Goal: Task Accomplishment & Management: Use online tool/utility

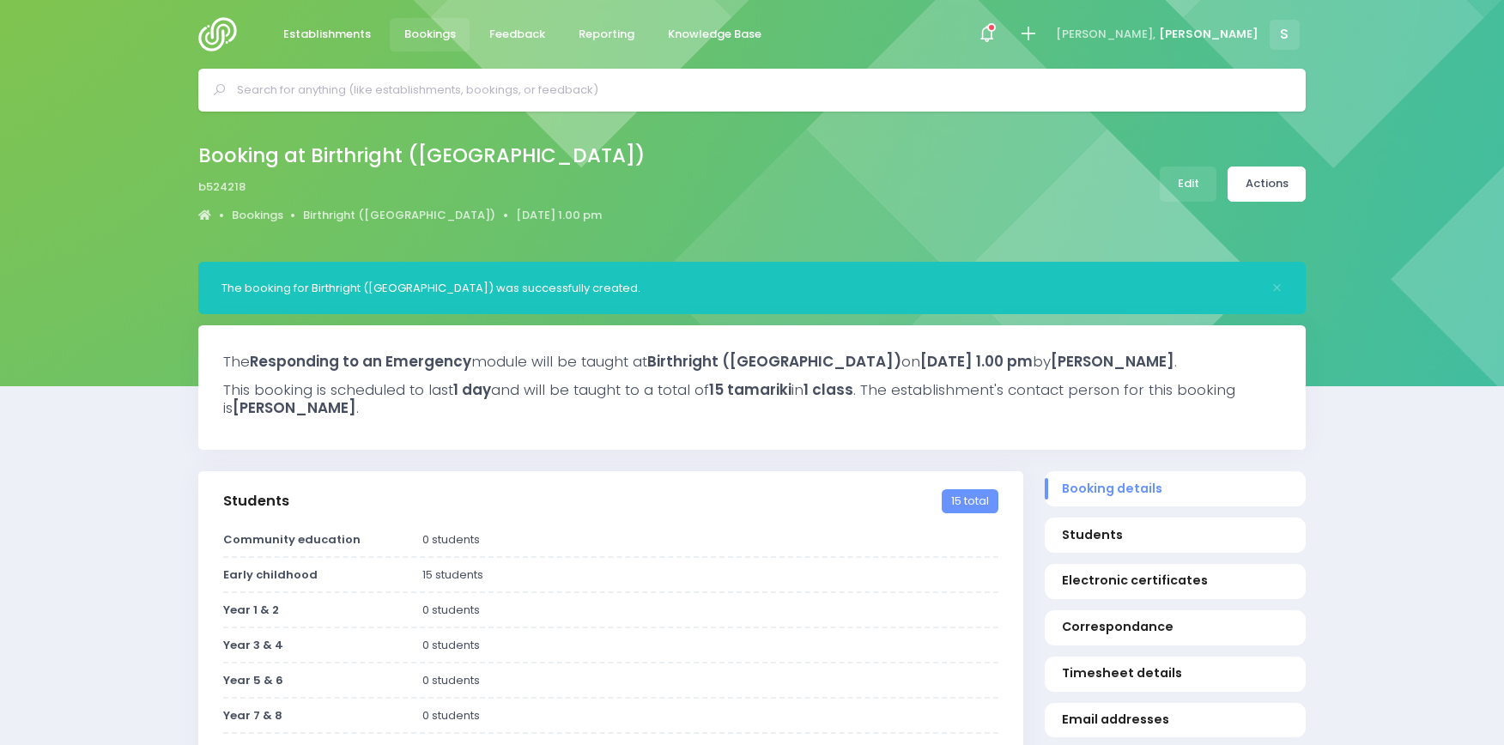
select select "5"
click at [1255, 185] on link "Actions" at bounding box center [1267, 184] width 78 height 35
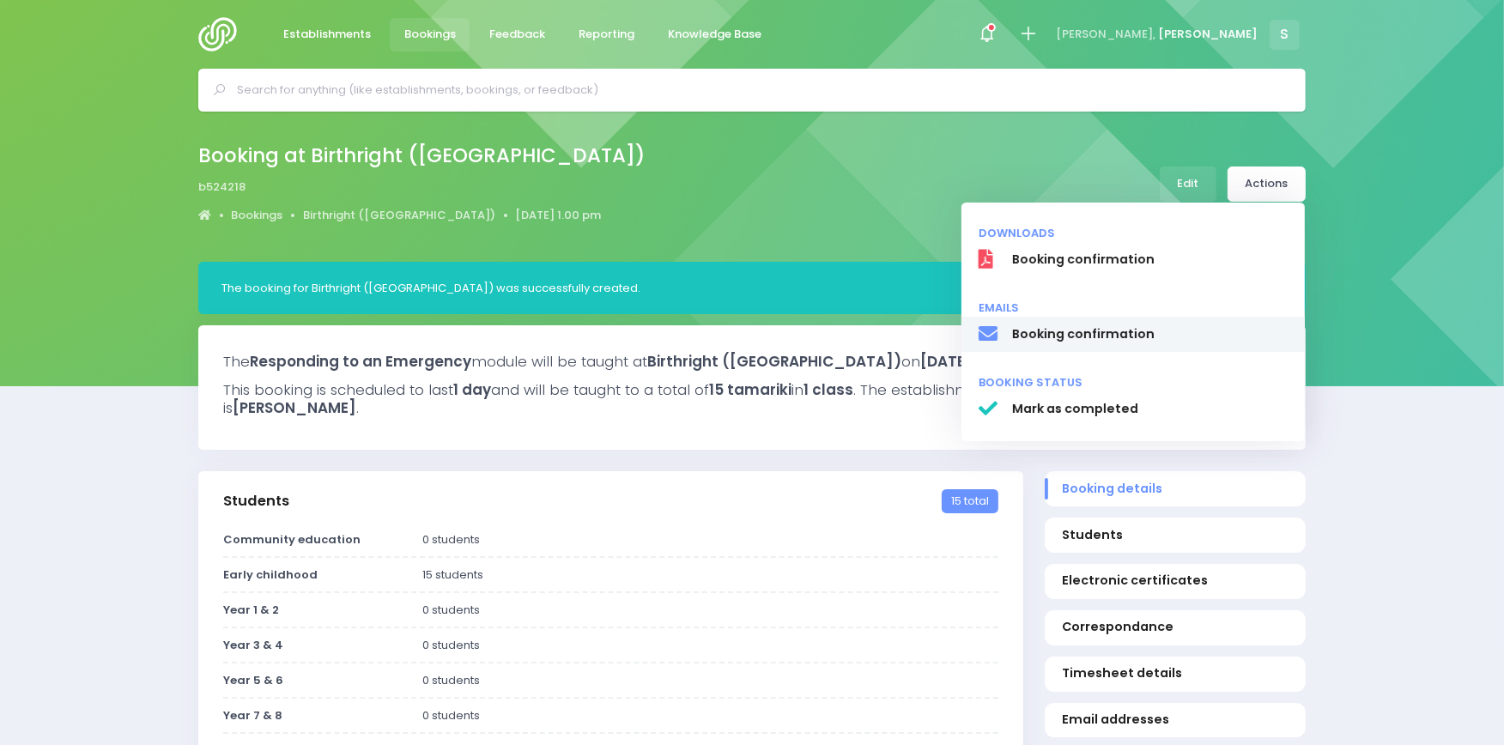
click at [1050, 336] on span "Booking confirmation" at bounding box center [1150, 334] width 276 height 18
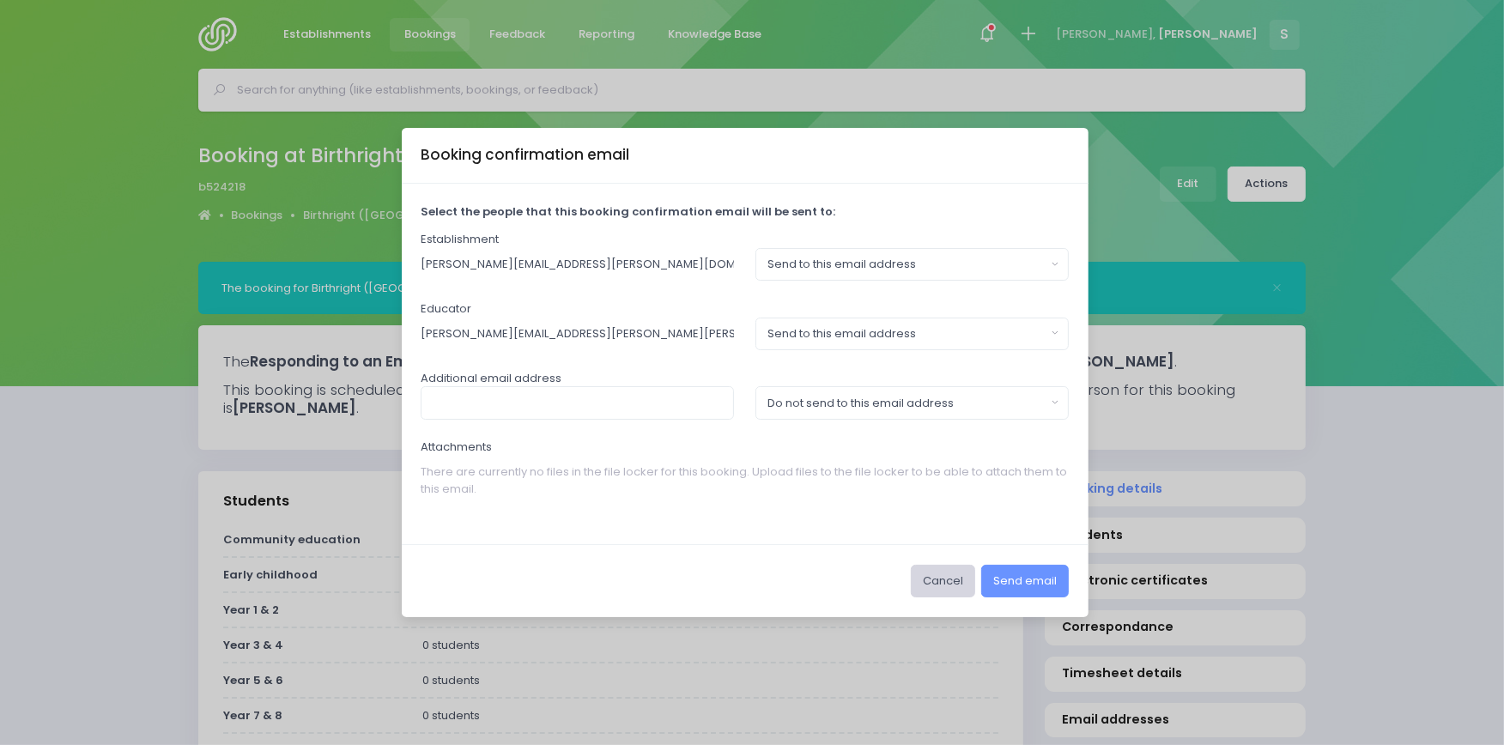
click at [934, 588] on button "Cancel" at bounding box center [943, 581] width 64 height 33
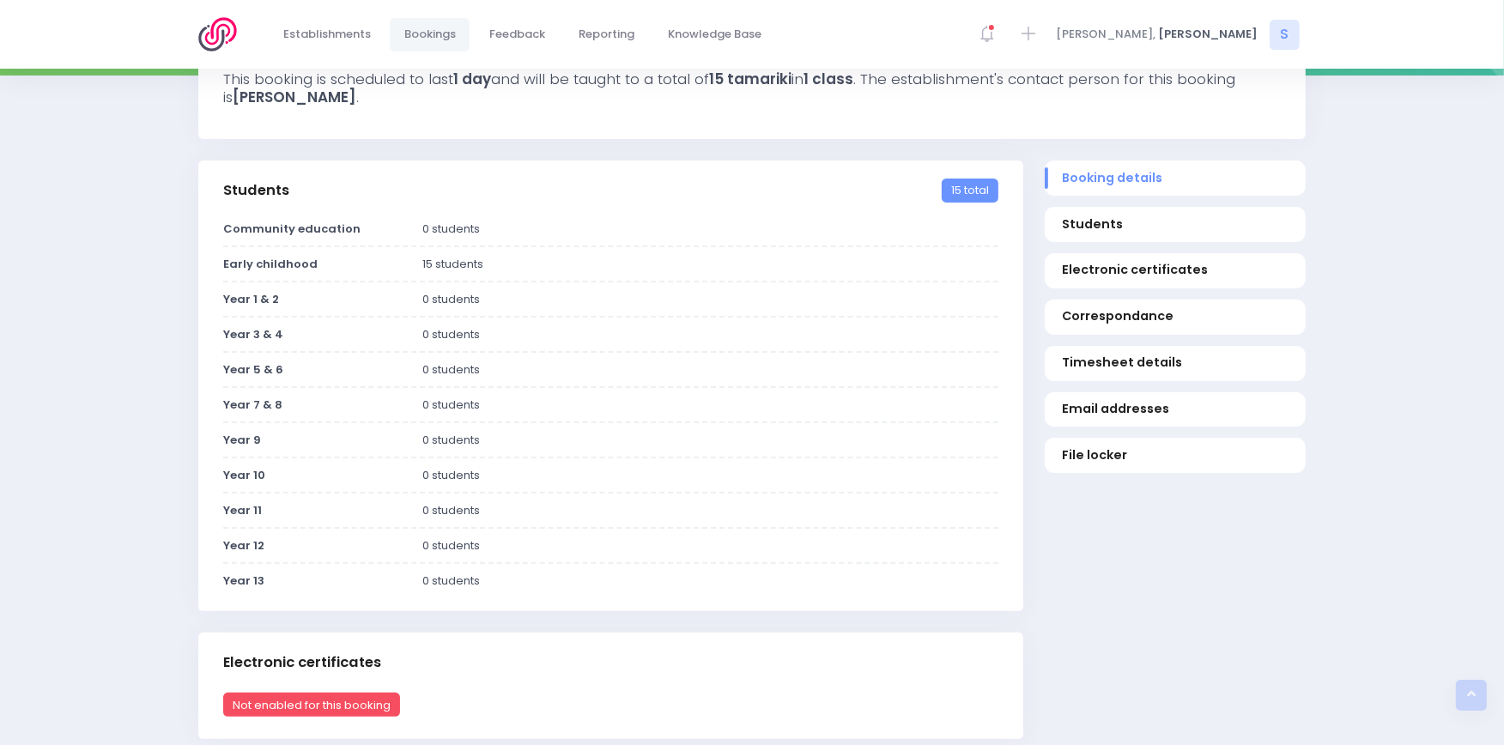
scroll to position [284, 0]
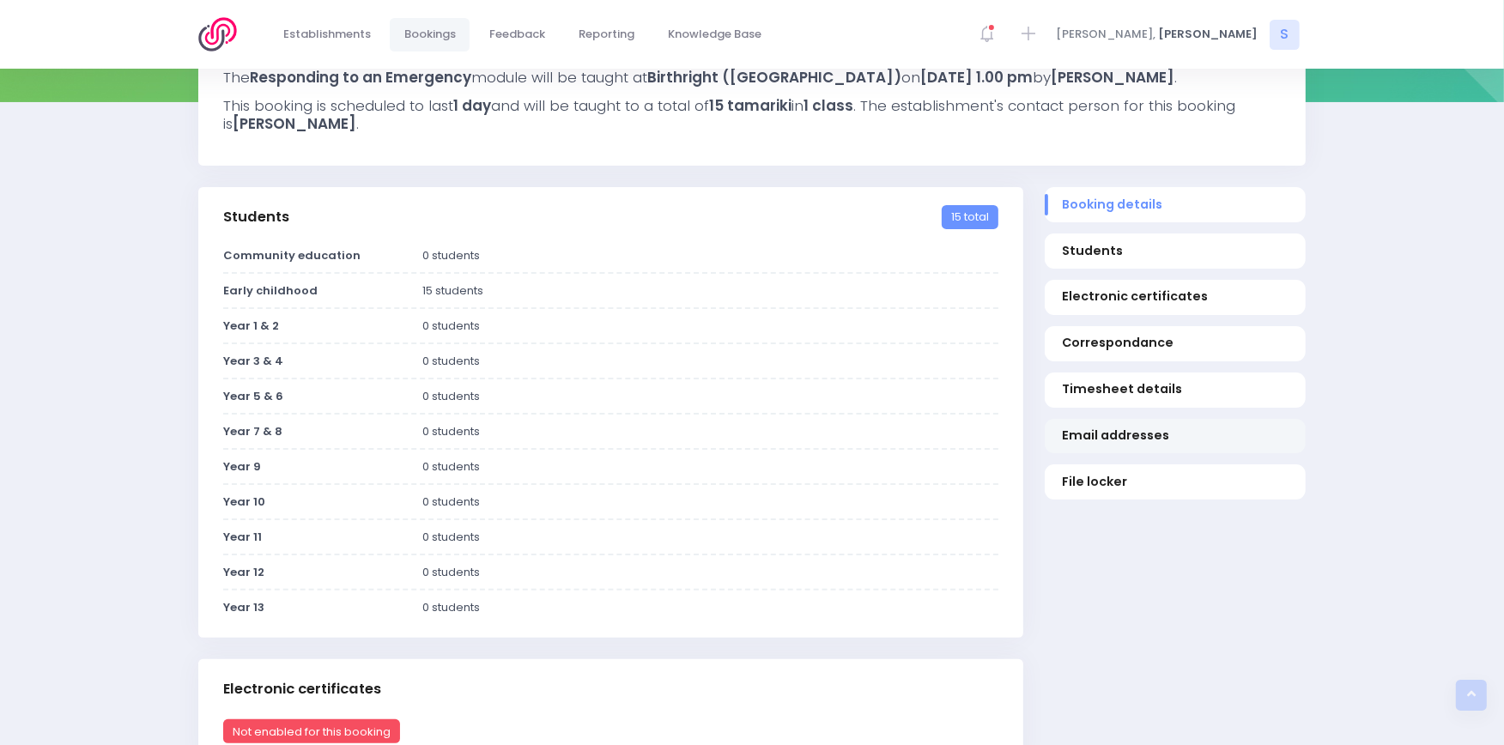
click at [1113, 445] on span "Email addresses" at bounding box center [1176, 436] width 228 height 18
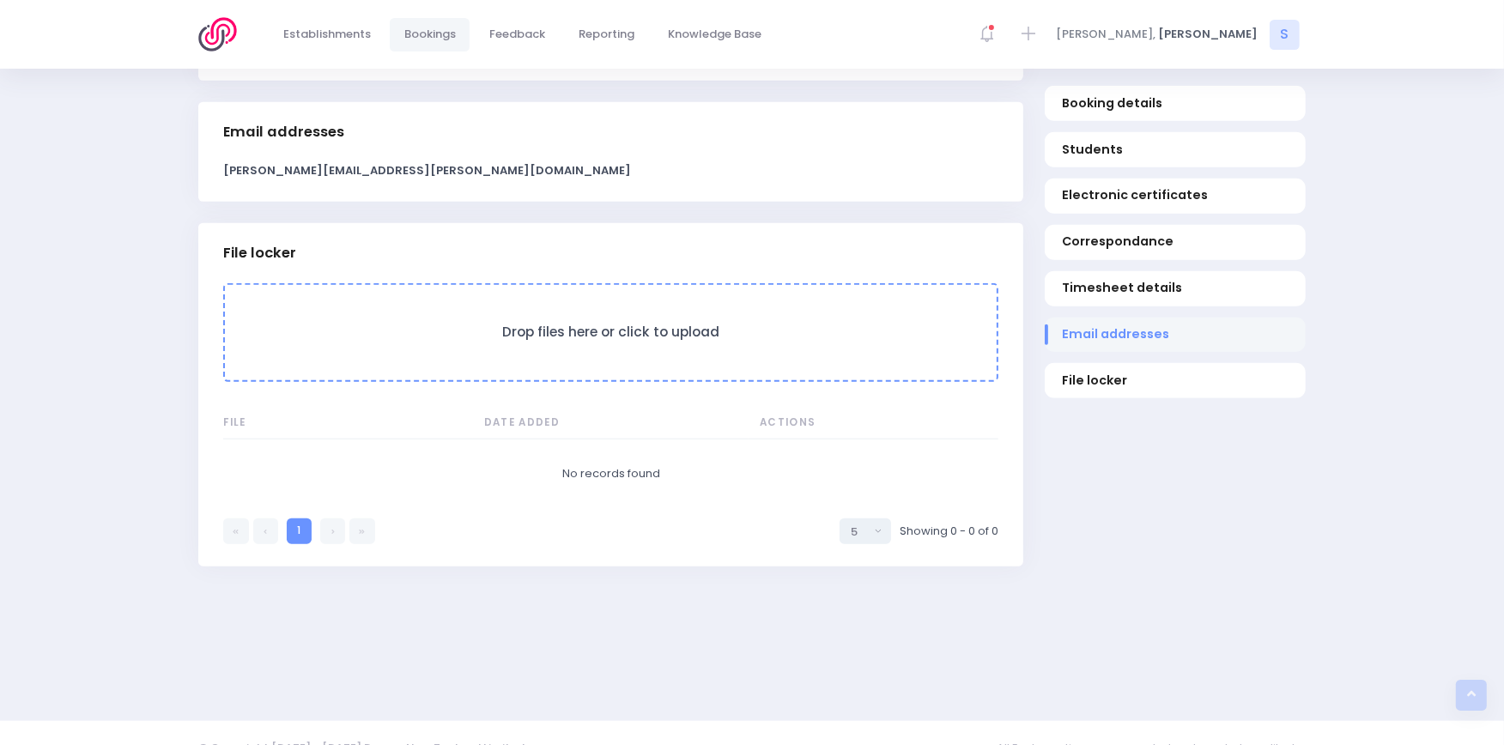
scroll to position [1441, 0]
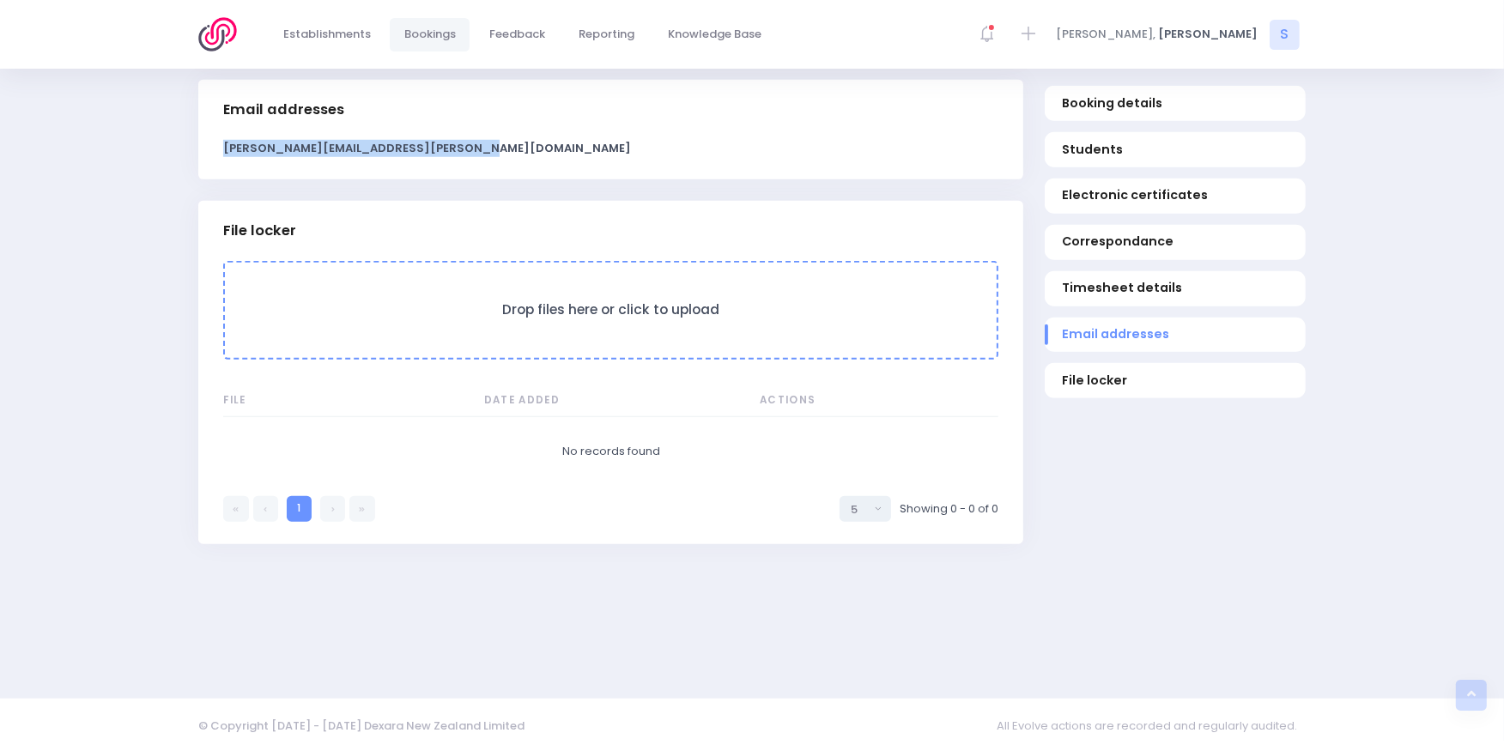
drag, startPoint x: 457, startPoint y: 153, endPoint x: 216, endPoint y: 178, distance: 241.7
click at [216, 178] on div "Amanda.Bolesworth@birthrighthb.org.nz" at bounding box center [610, 159] width 825 height 39
copy strong "Amanda.Bolesworth@birthrighthb.org.nz"
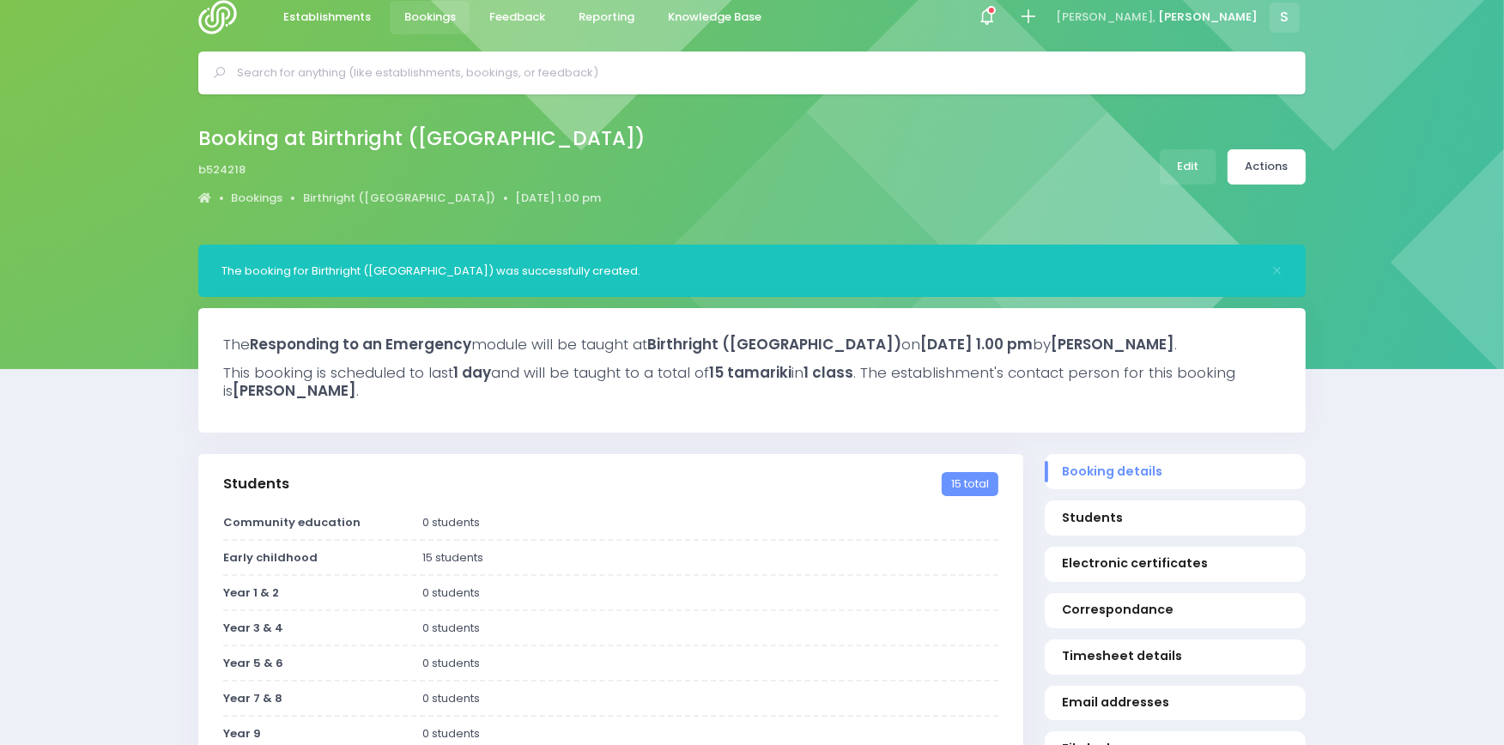
scroll to position [11, 0]
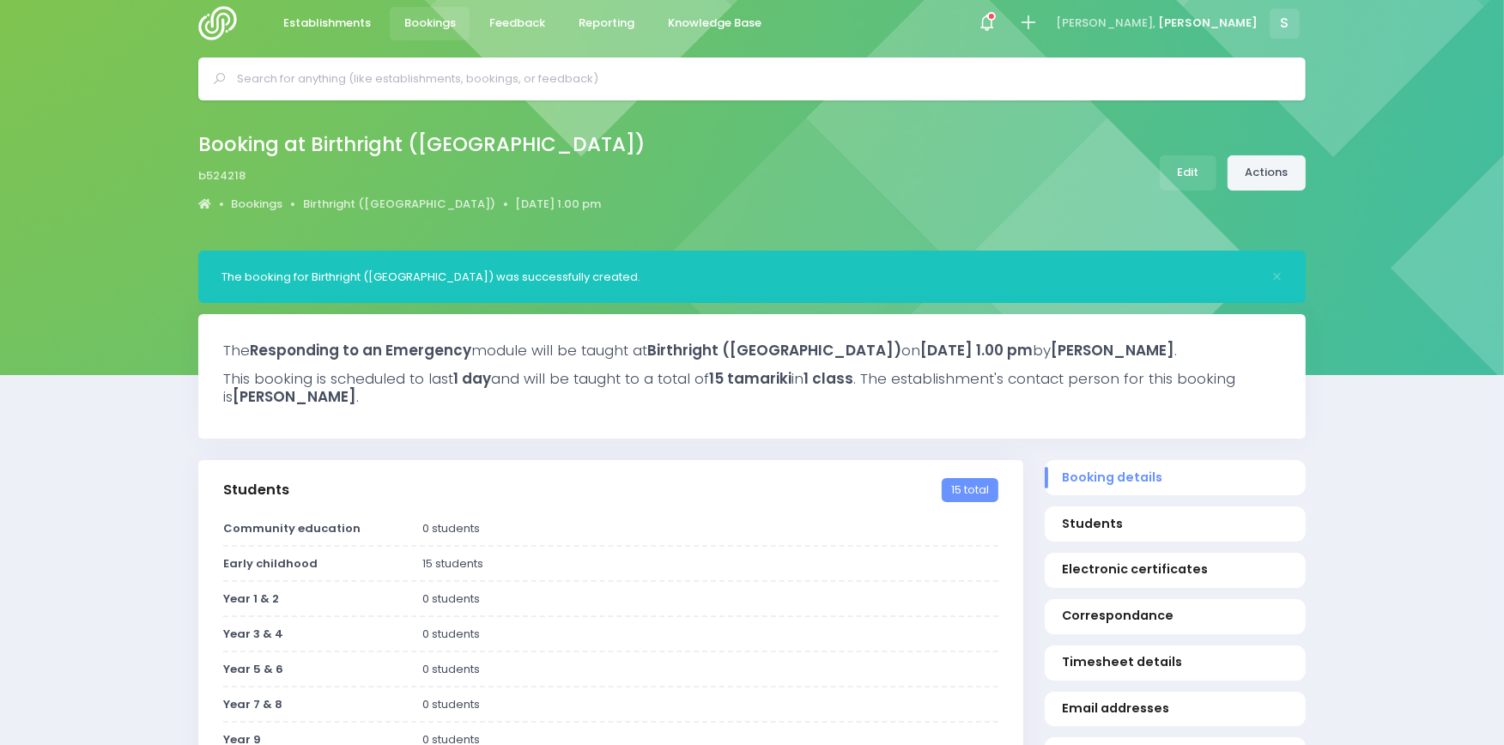
click at [1266, 177] on link "Actions" at bounding box center [1267, 172] width 78 height 35
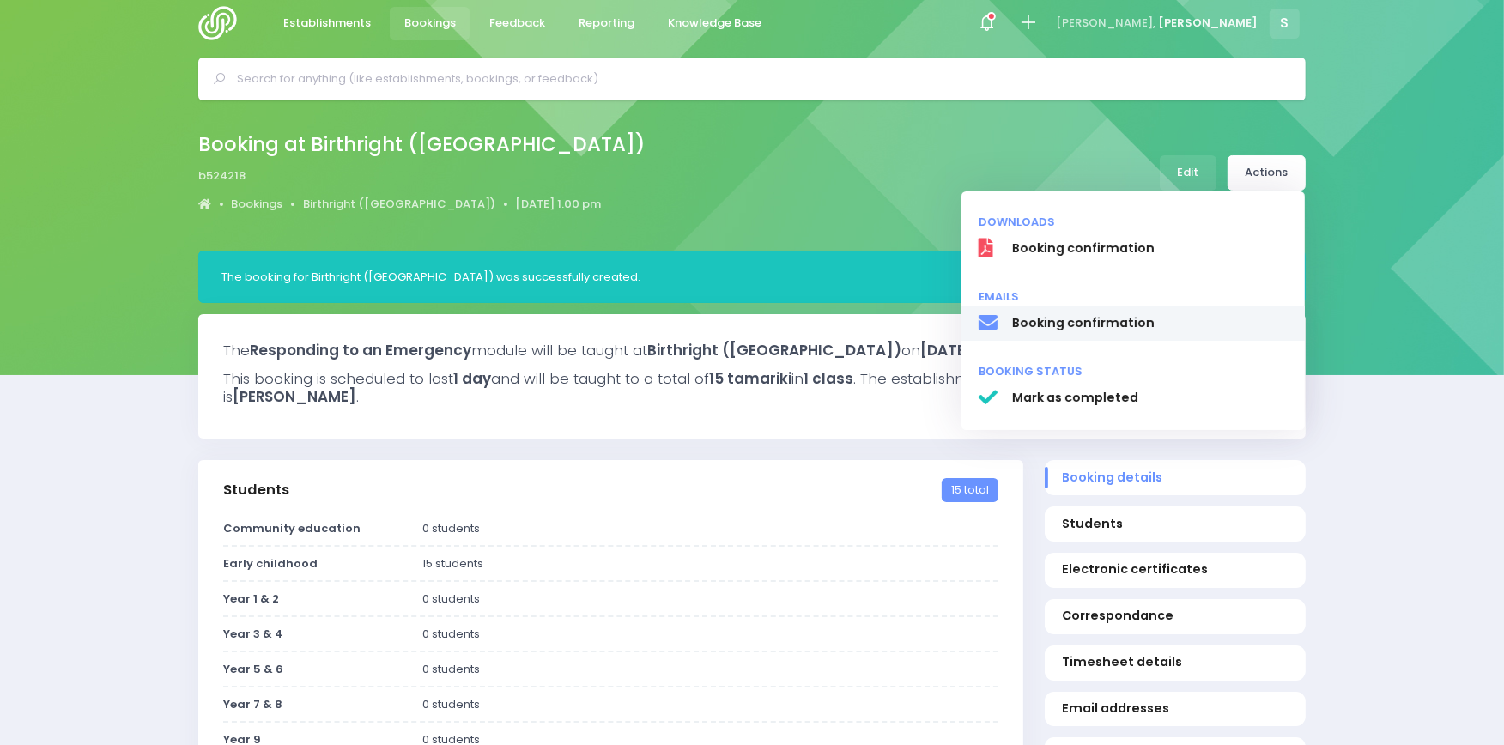
click at [1058, 326] on span "Booking confirmation" at bounding box center [1150, 323] width 276 height 18
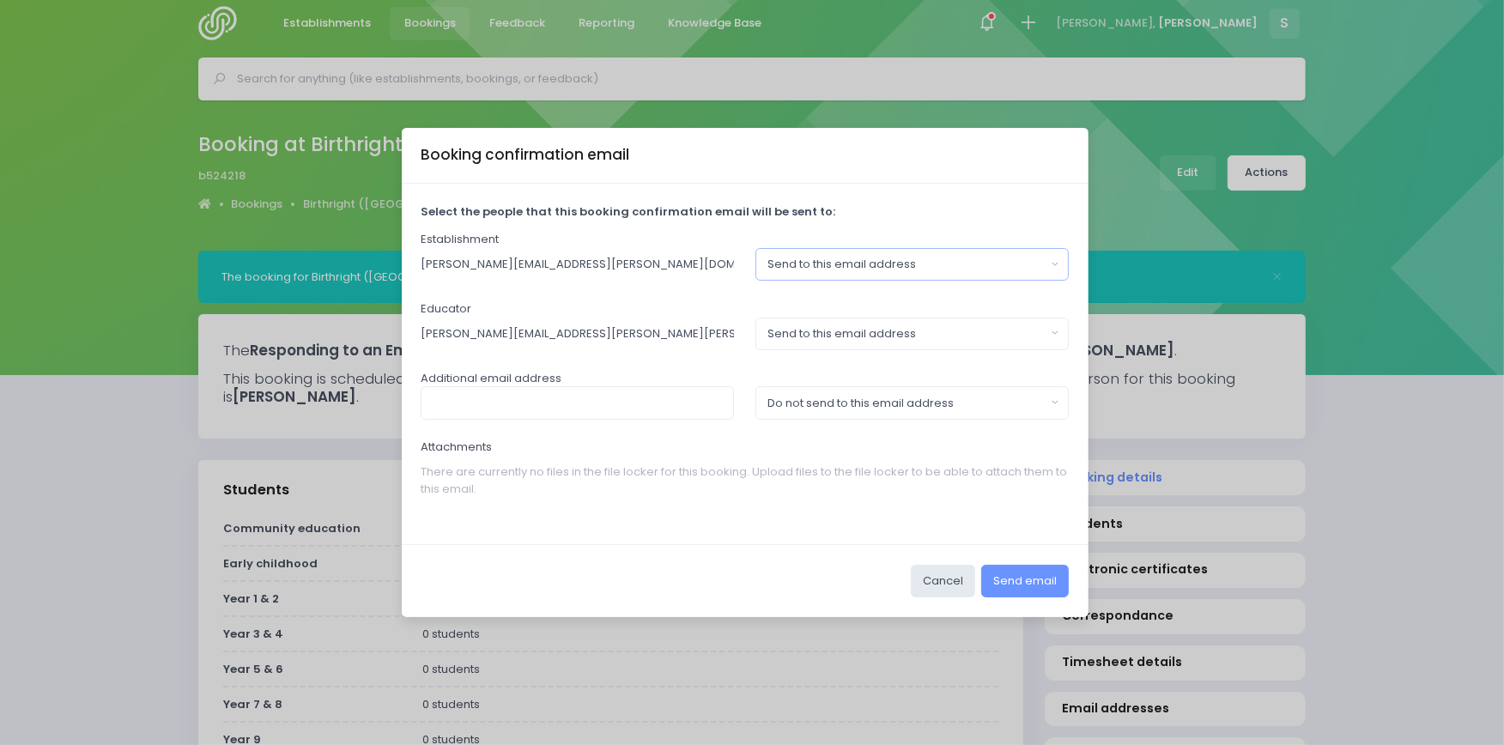
click at [930, 270] on div "Send to this email address" at bounding box center [907, 264] width 278 height 17
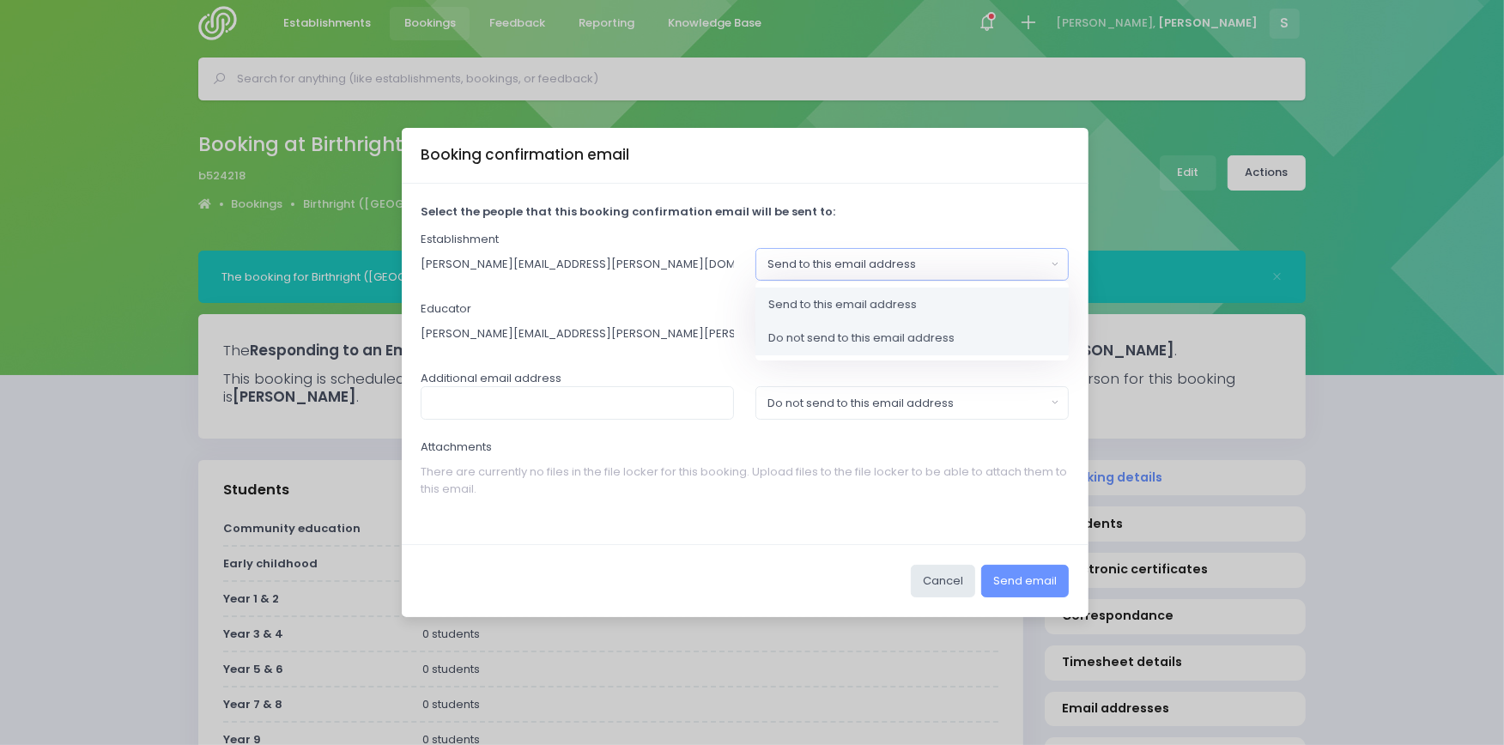
click at [856, 335] on span "Do not send to this email address" at bounding box center [862, 338] width 186 height 17
select select "no_email"
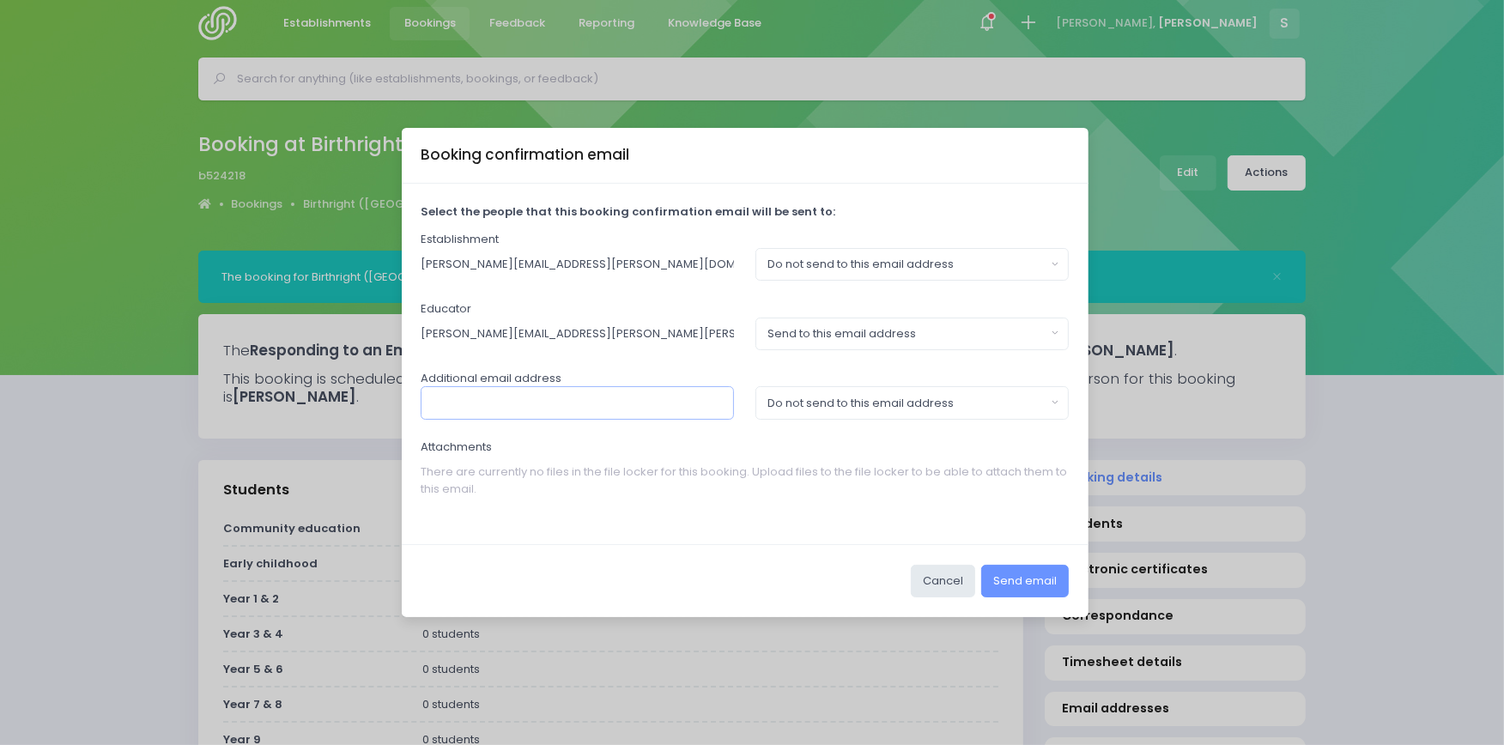
click at [451, 395] on input "text" at bounding box center [577, 402] width 313 height 33
paste input "Amanda.Bolesworth@birthrighthb.org.nz"
type input "Amanda.Bolesworth@birthrighthb.org.nz"
click at [833, 408] on div "Do not send to this email address" at bounding box center [907, 403] width 278 height 17
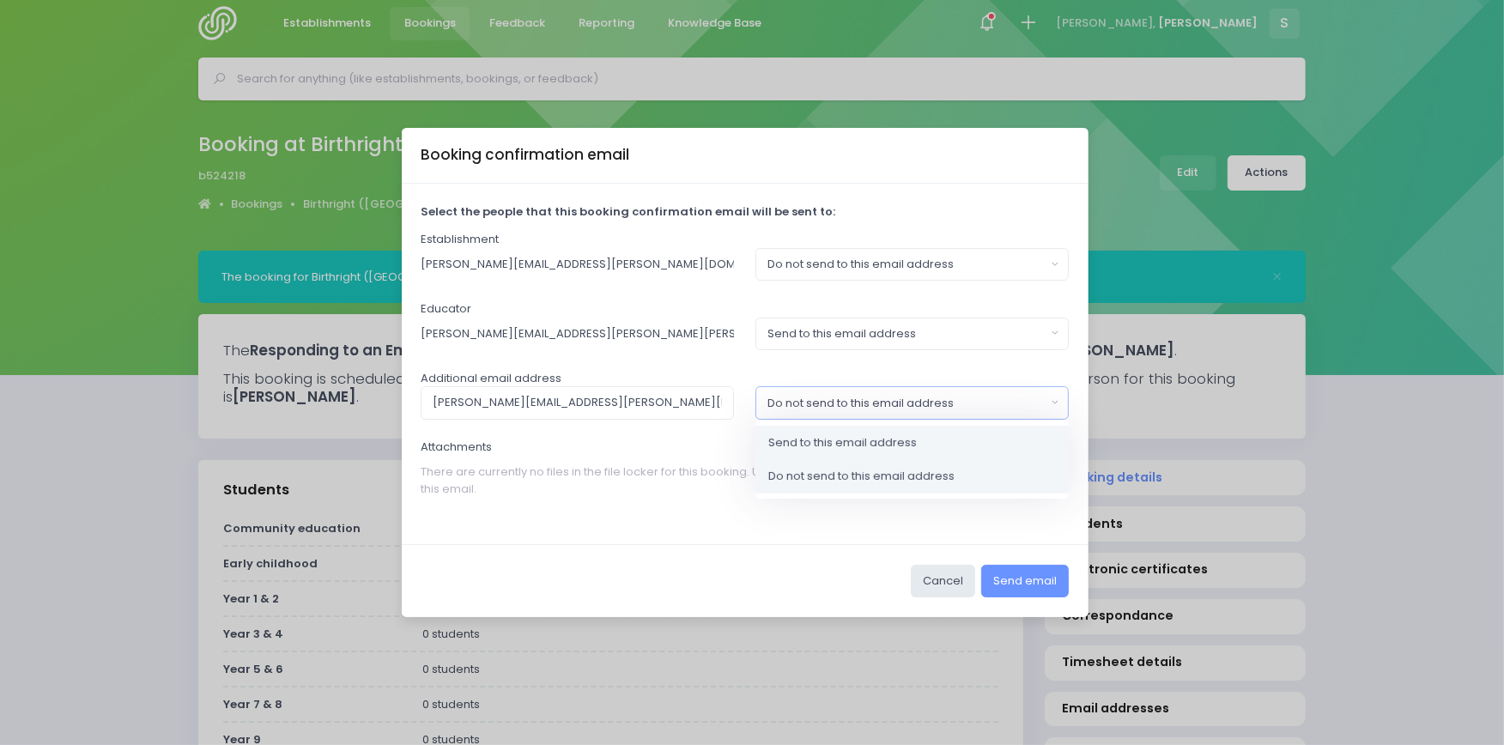
click at [775, 442] on span "Send to this email address" at bounding box center [843, 442] width 149 height 17
select select "send"
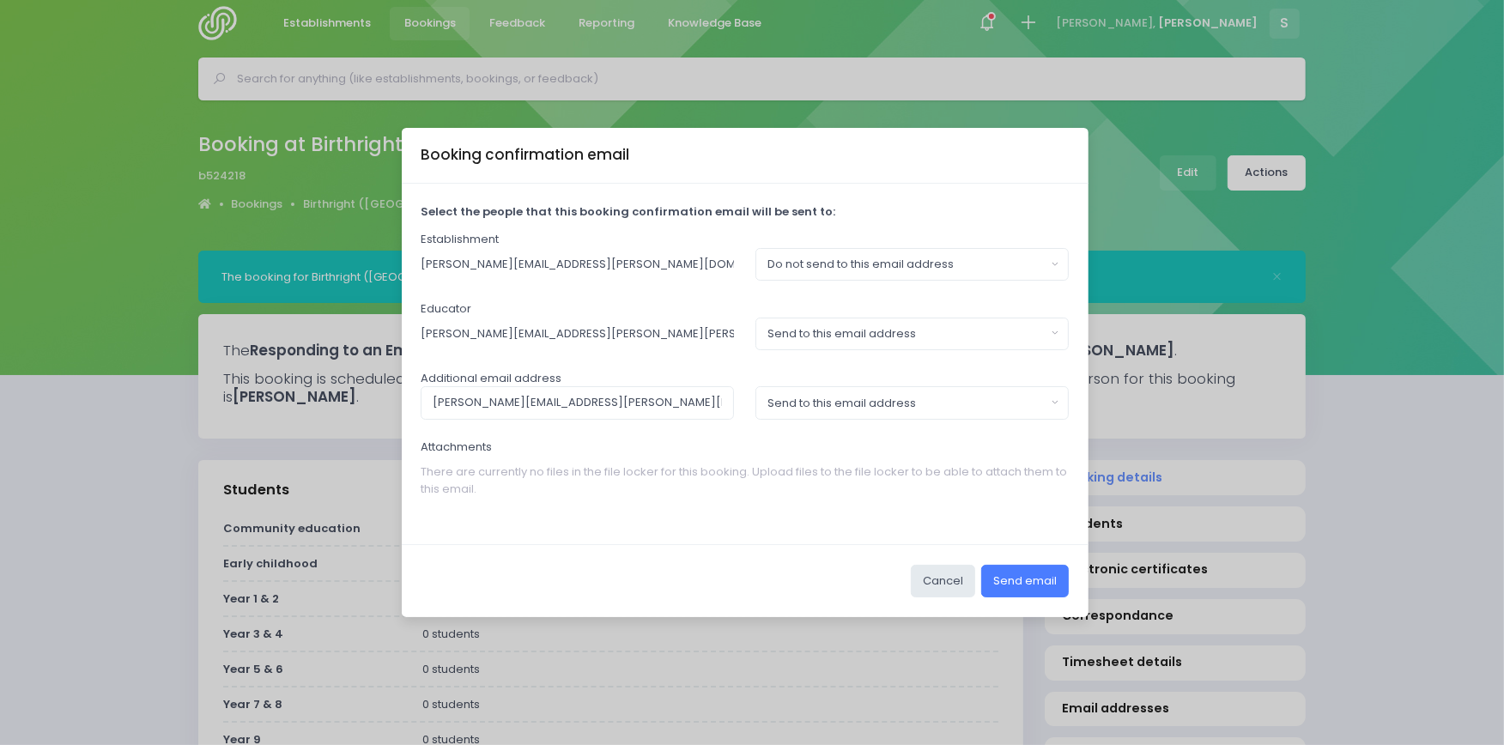
click at [1036, 585] on button "Send email" at bounding box center [1025, 581] width 88 height 33
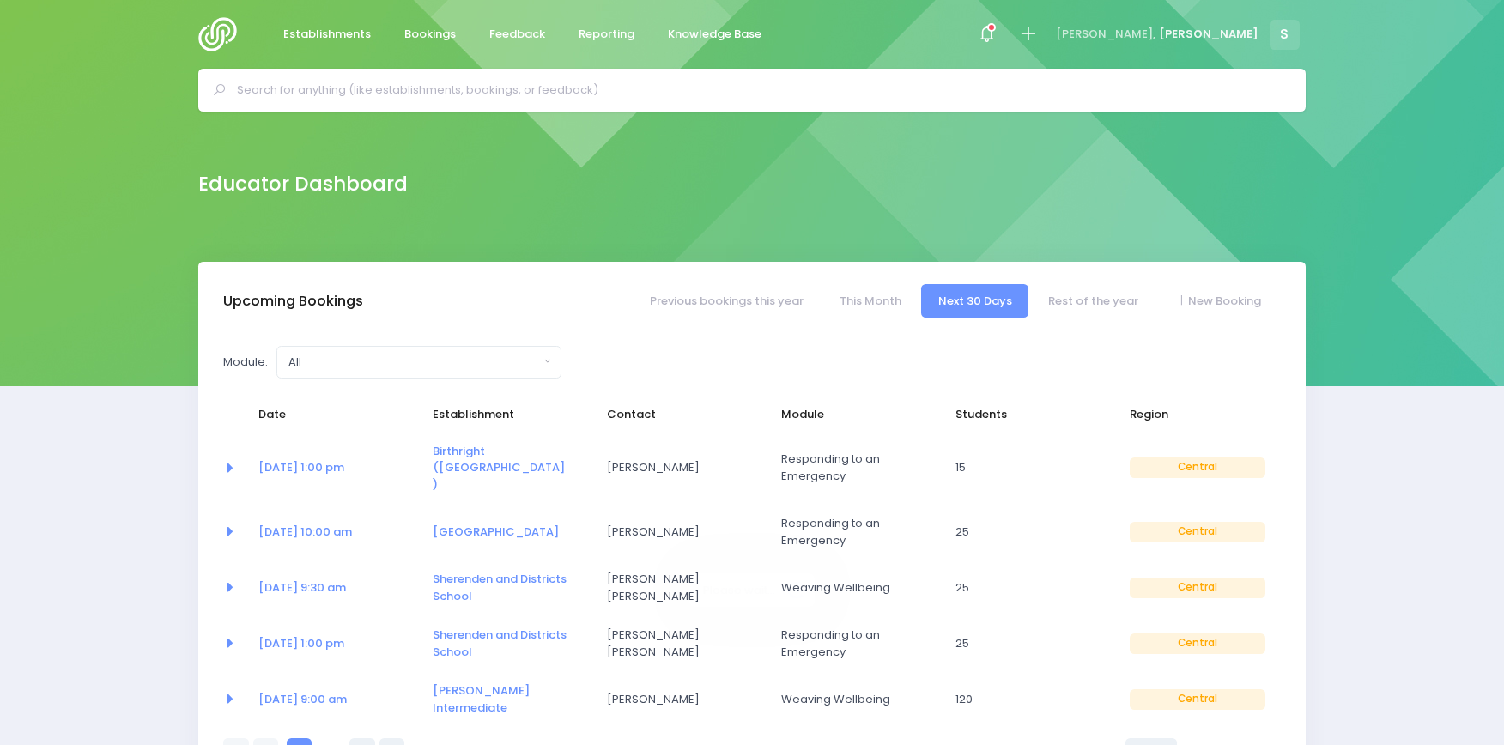
select select "5"
click at [651, 96] on input "text" at bounding box center [759, 90] width 1045 height 26
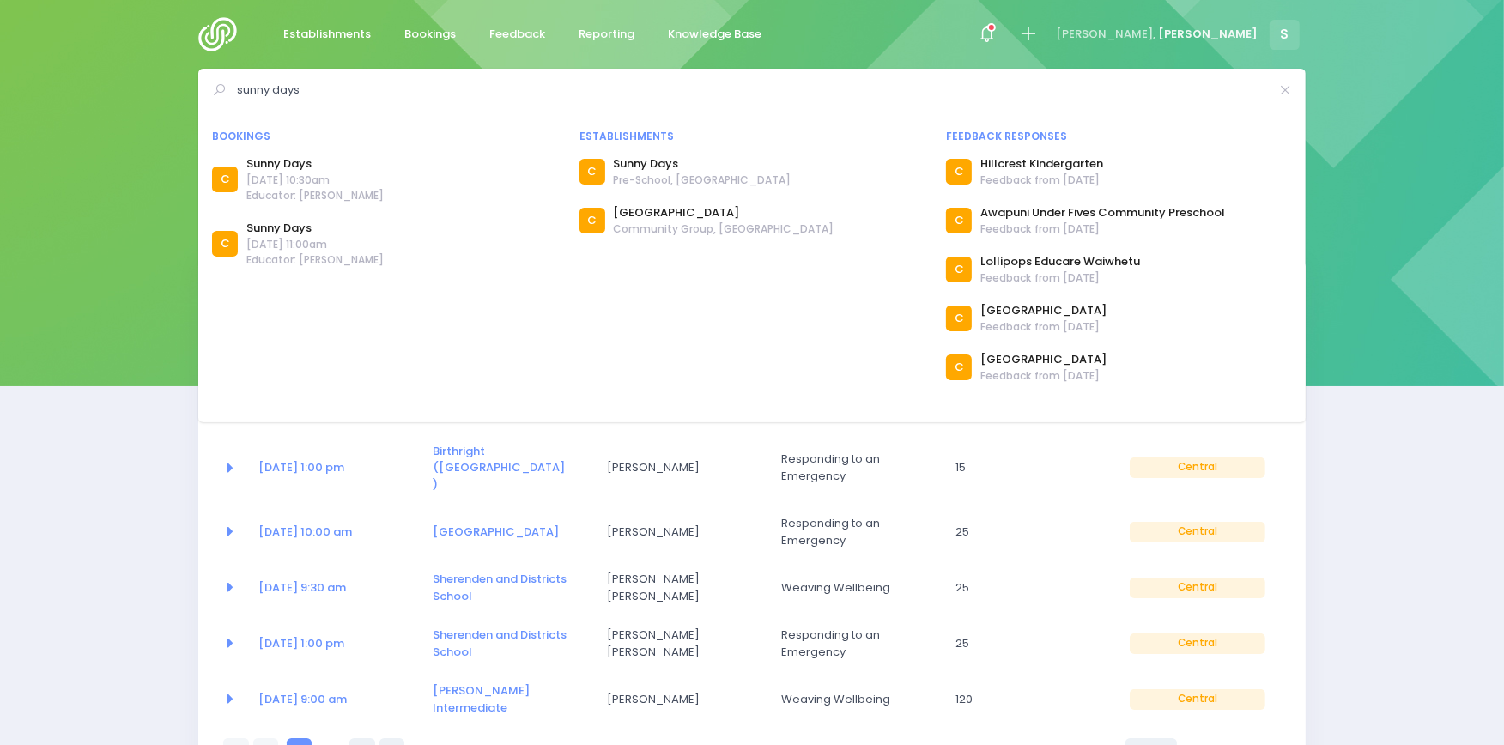
drag, startPoint x: 319, startPoint y: 84, endPoint x: 210, endPoint y: 98, distance: 109.9
click at [210, 98] on div "sunny days Bookings C Sunny Days C" at bounding box center [752, 246] width 1108 height 354
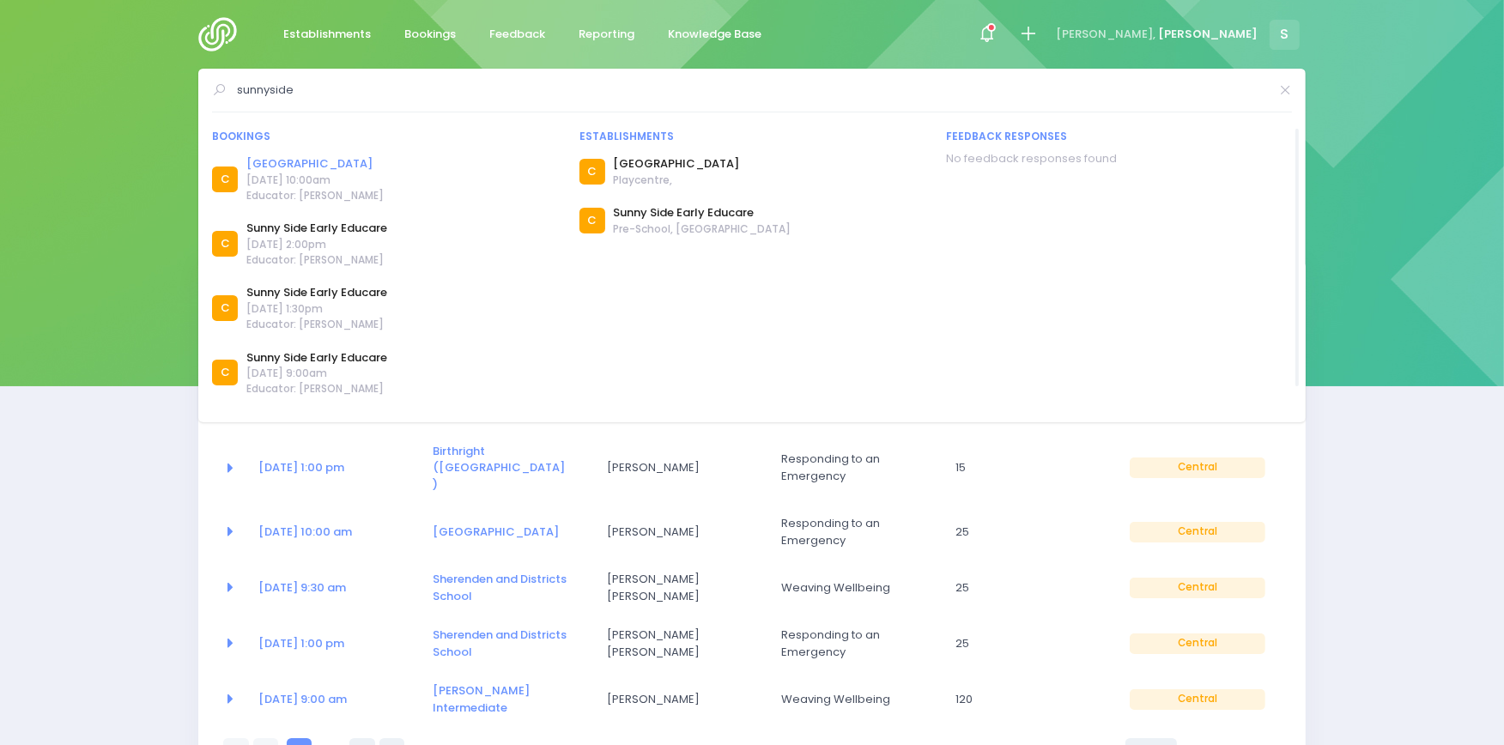
type input "sunnyside"
click at [289, 160] on link "[GEOGRAPHIC_DATA]" at bounding box center [314, 163] width 137 height 17
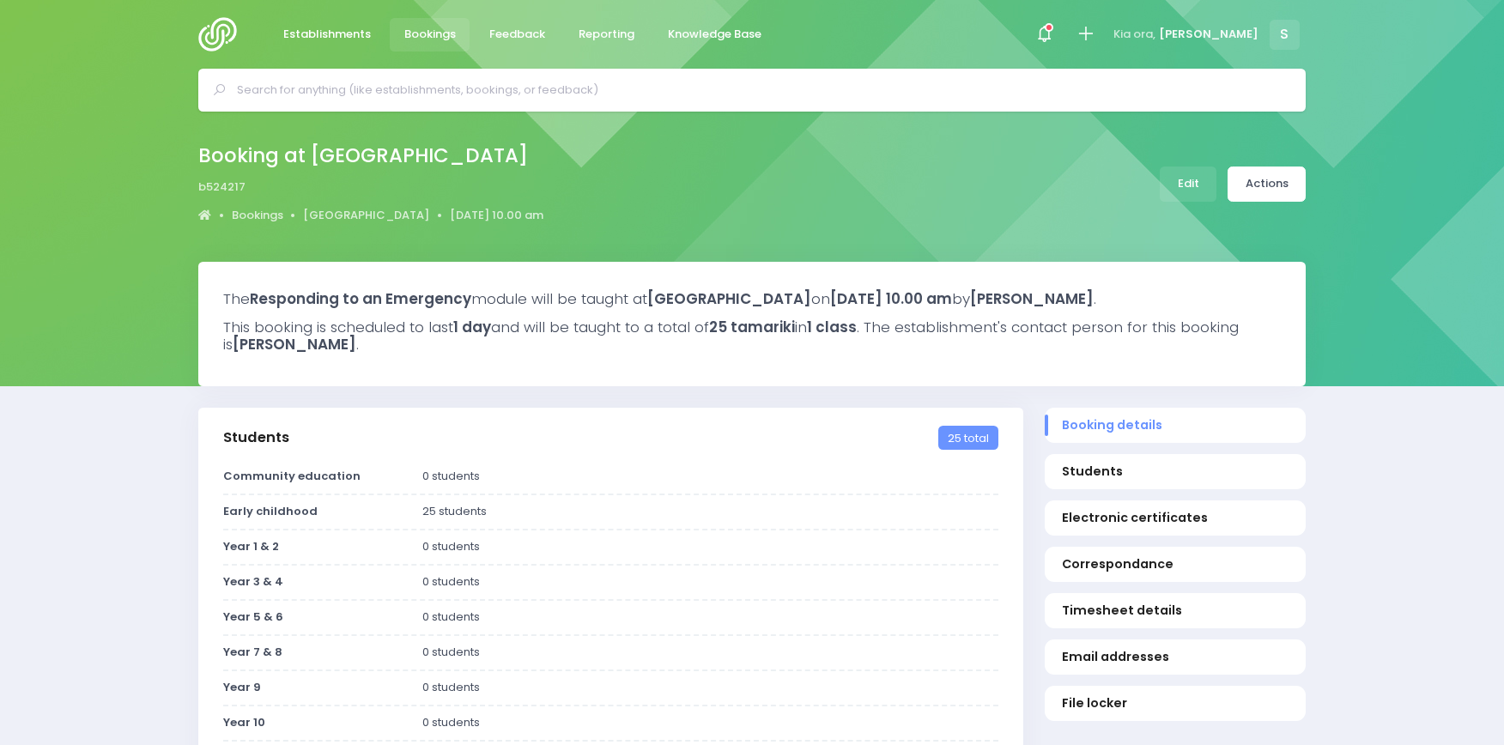
select select "5"
click at [1267, 179] on link "Actions" at bounding box center [1267, 184] width 78 height 35
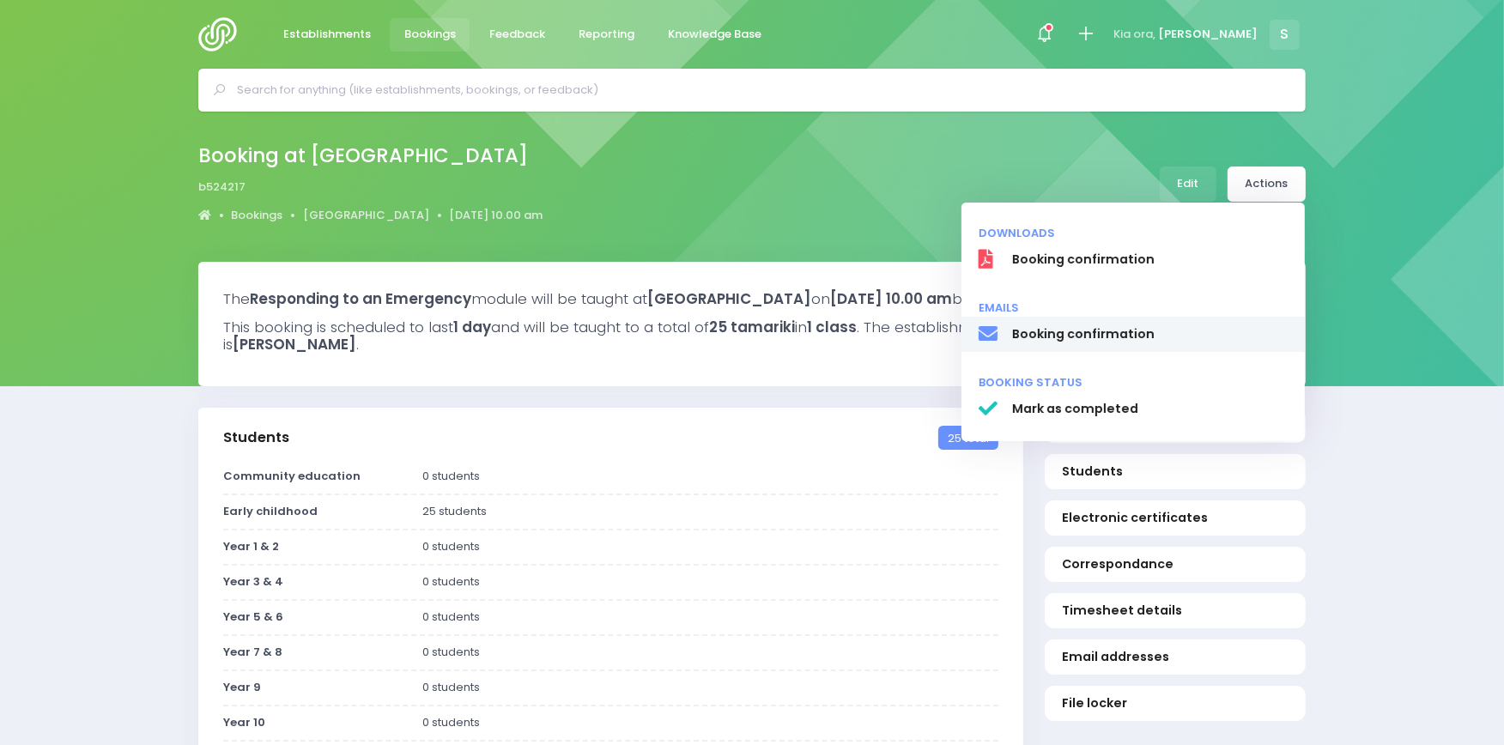
click at [1074, 332] on span "Booking confirmation" at bounding box center [1150, 334] width 276 height 18
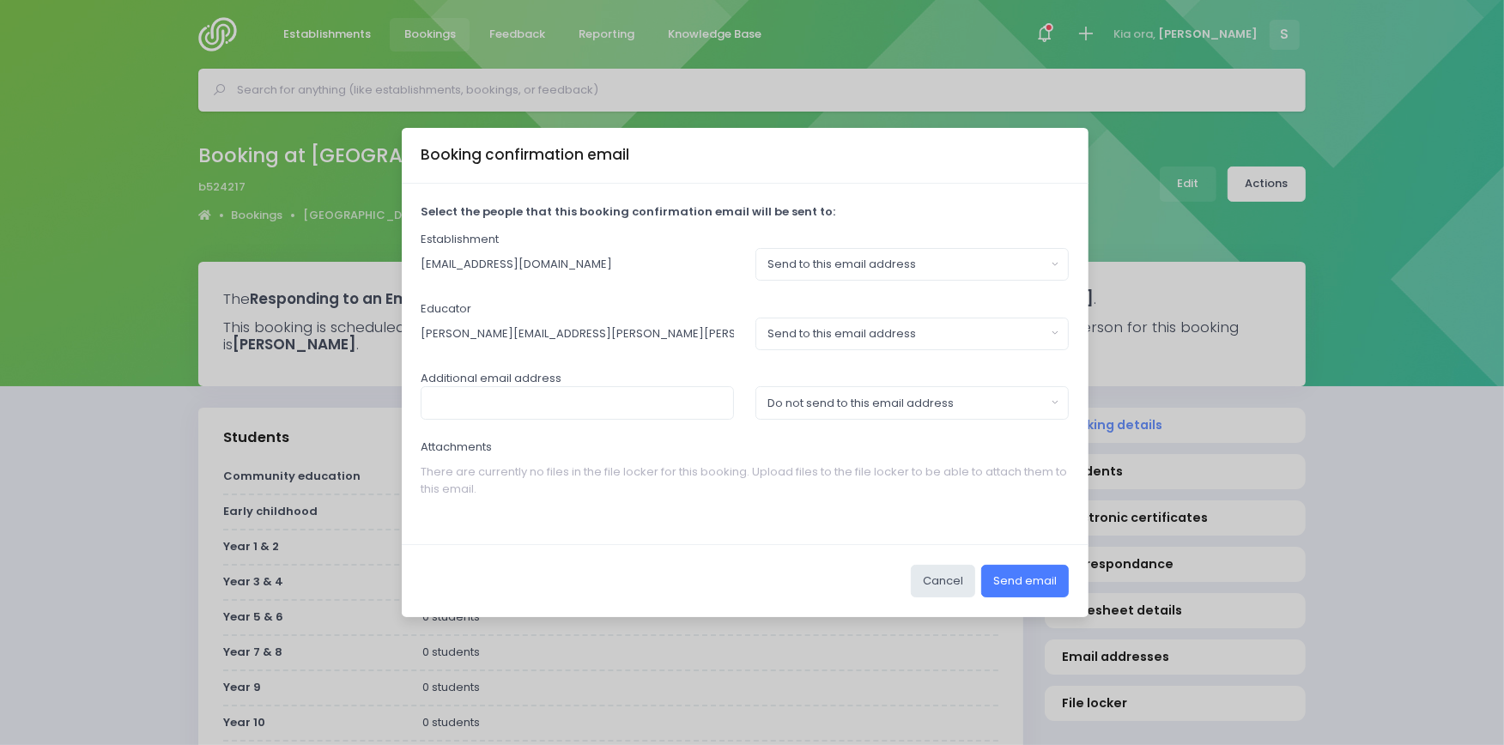
click at [1042, 575] on button "Send email" at bounding box center [1025, 581] width 88 height 33
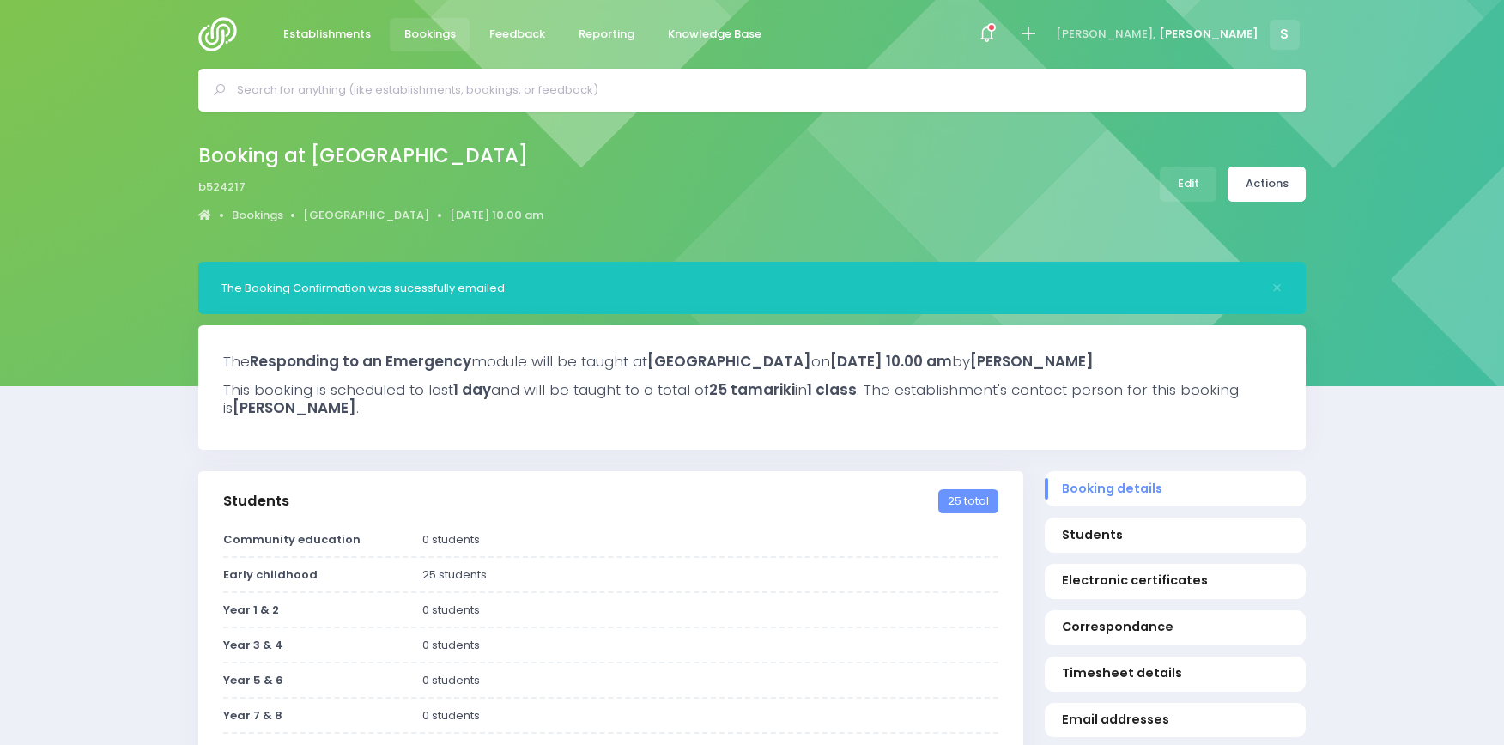
select select "5"
